Goal: Navigation & Orientation: Find specific page/section

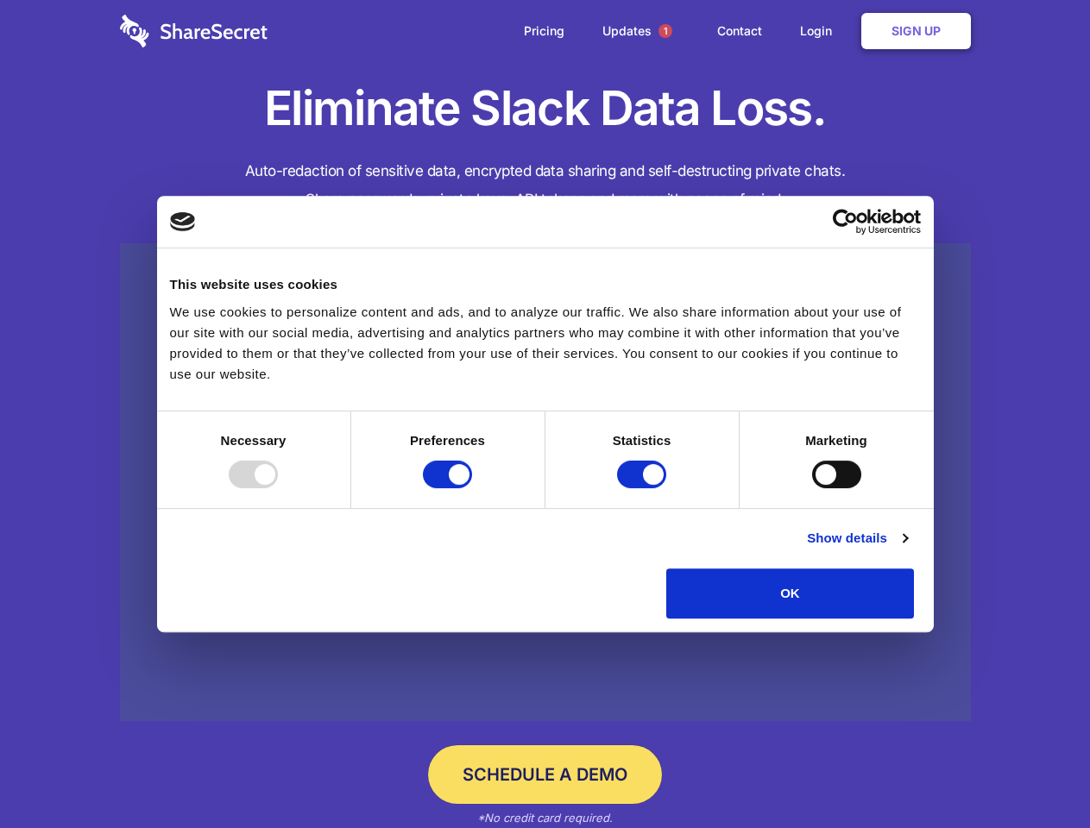
click at [278, 488] on div at bounding box center [253, 475] width 49 height 28
click at [472, 488] on input "Preferences" at bounding box center [447, 475] width 49 height 28
checkbox input "false"
click at [644, 488] on input "Statistics" at bounding box center [641, 475] width 49 height 28
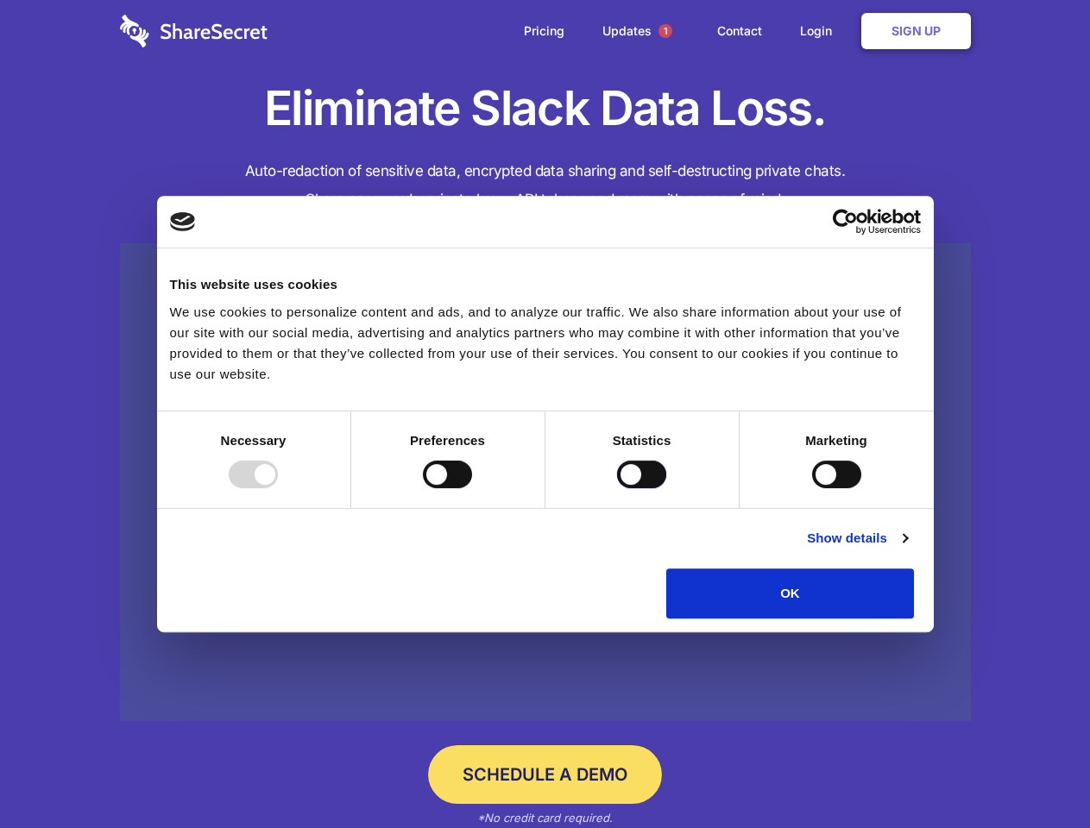
checkbox input "false"
click at [812, 488] on input "Marketing" at bounding box center [836, 475] width 49 height 28
checkbox input "true"
click at [907, 549] on link "Show details" at bounding box center [857, 538] width 100 height 21
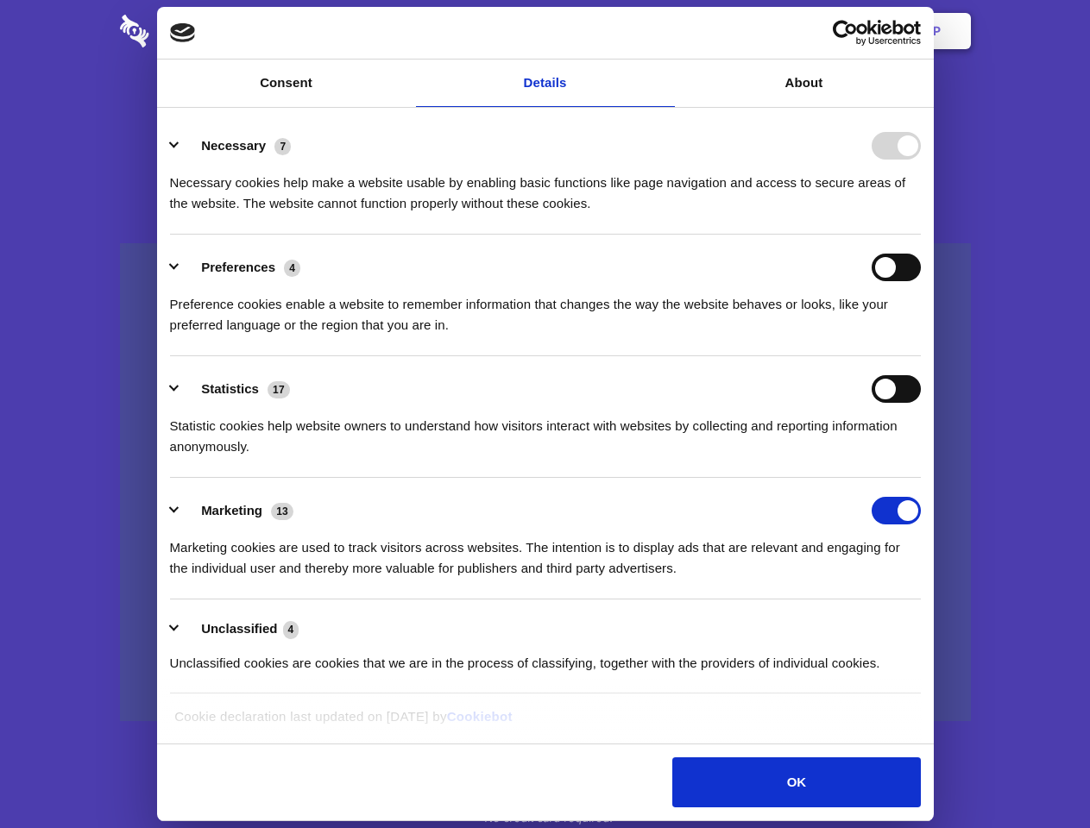
click at [920, 336] on div "Preferences 4 Preference cookies enable a website to remember information that …" at bounding box center [545, 295] width 751 height 82
click at [664, 31] on span "1" at bounding box center [665, 31] width 28 height 28
